Goal: Transaction & Acquisition: Subscribe to service/newsletter

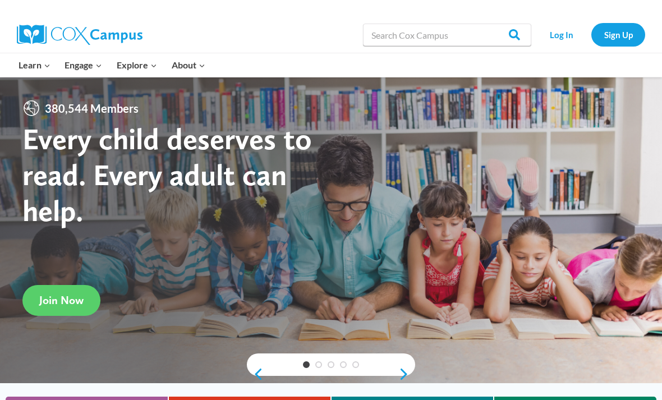
click at [631, 30] on link "Sign Up" at bounding box center [619, 34] width 54 height 23
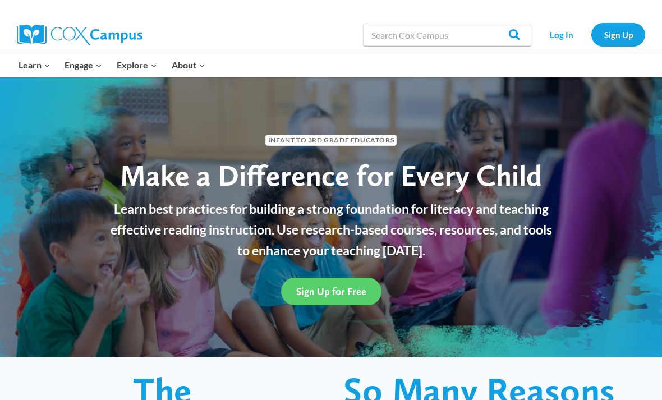
click at [57, 4] on div at bounding box center [174, 8] width 314 height 17
click at [626, 36] on link "Sign Up" at bounding box center [619, 34] width 54 height 23
click at [553, 41] on link "Log In" at bounding box center [561, 34] width 49 height 23
